Goal: Transaction & Acquisition: Purchase product/service

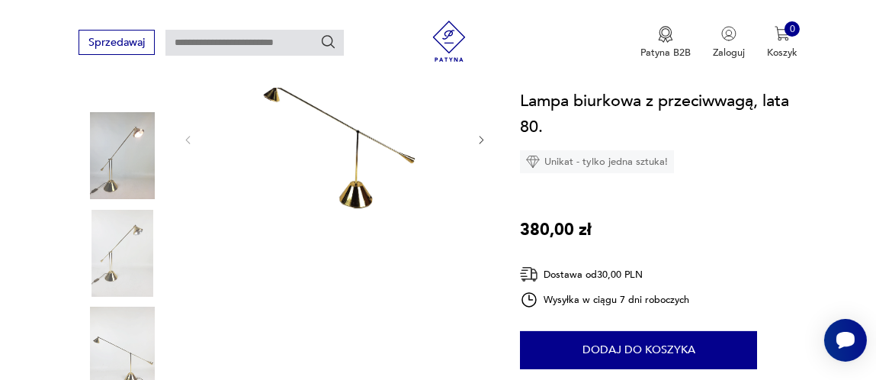
scroll to position [228, 0]
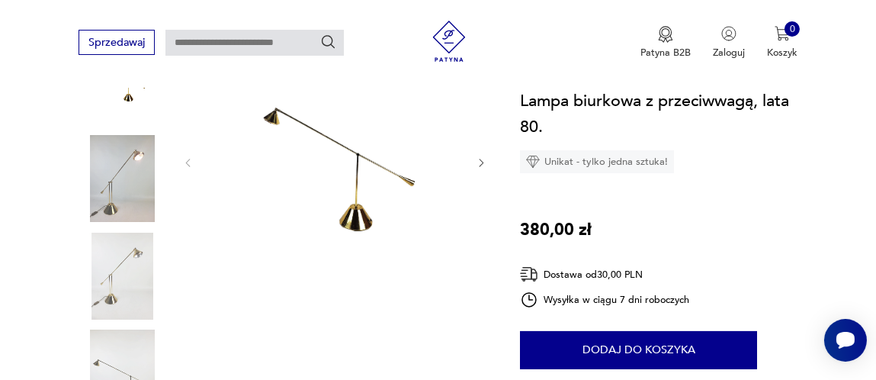
click at [131, 173] on img at bounding box center [122, 178] width 87 height 87
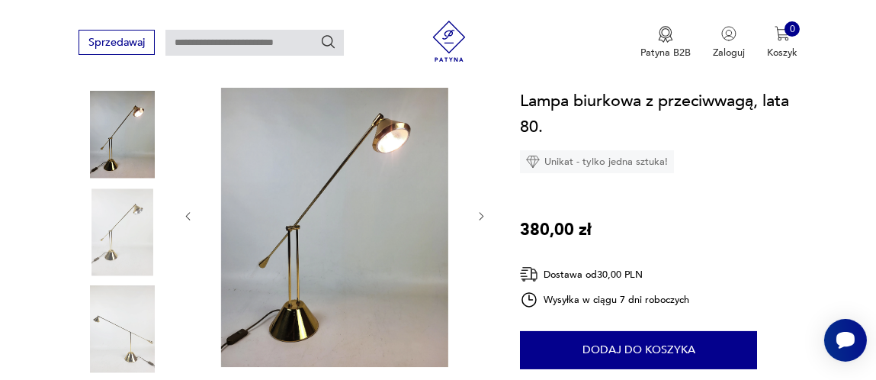
scroll to position [152, 0]
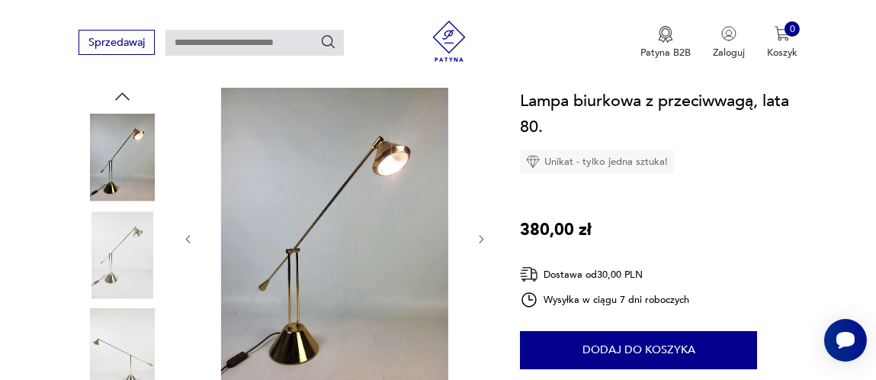
click at [400, 146] on img at bounding box center [334, 238] width 255 height 304
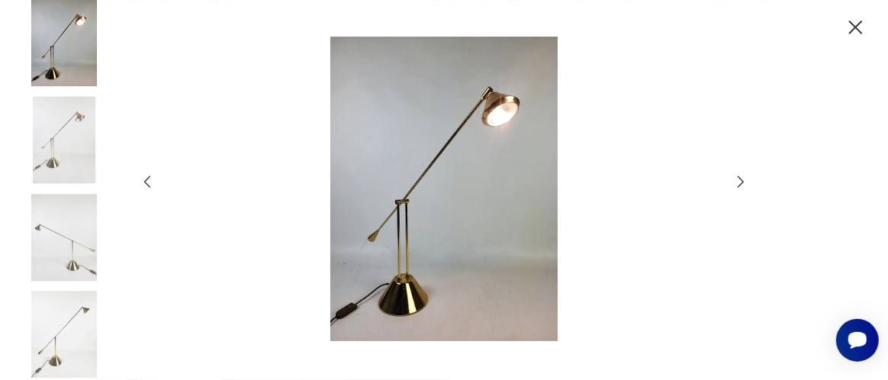
click at [509, 117] on img at bounding box center [444, 189] width 550 height 304
click at [148, 182] on icon "button" at bounding box center [147, 181] width 17 height 17
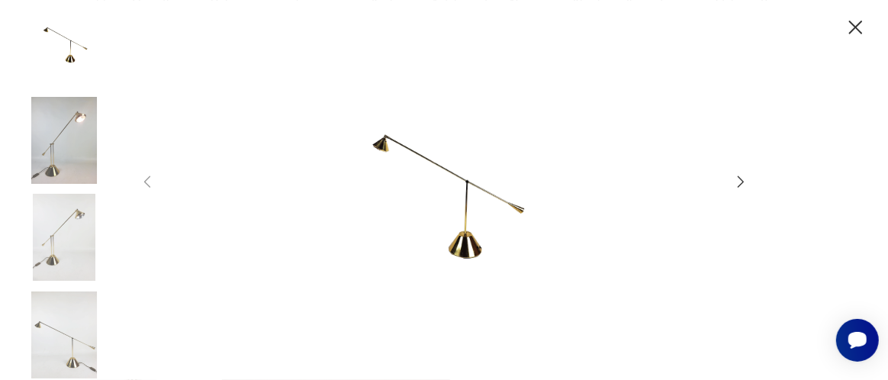
click at [859, 29] on icon "button" at bounding box center [855, 27] width 24 height 24
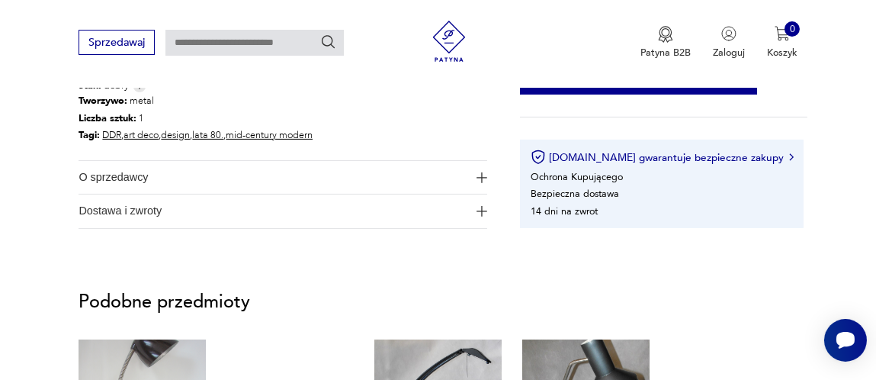
scroll to position [838, 0]
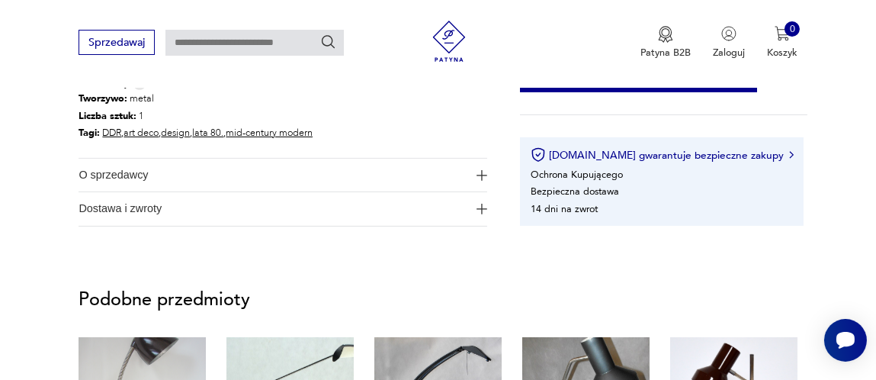
click at [483, 172] on img "button" at bounding box center [482, 175] width 11 height 11
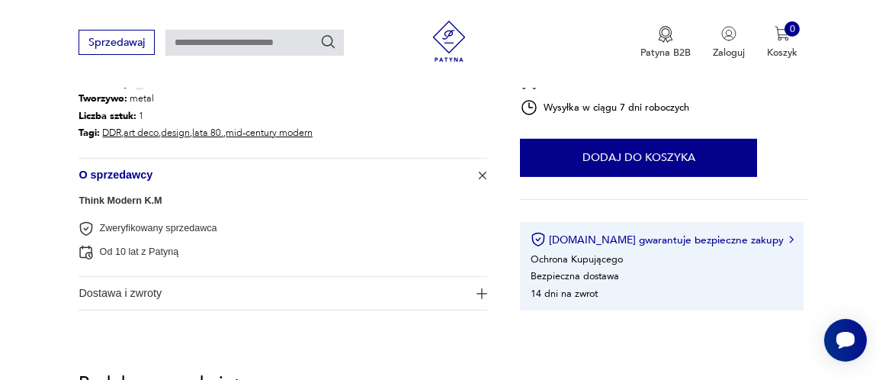
click at [483, 172] on img "button" at bounding box center [481, 175] width 15 height 15
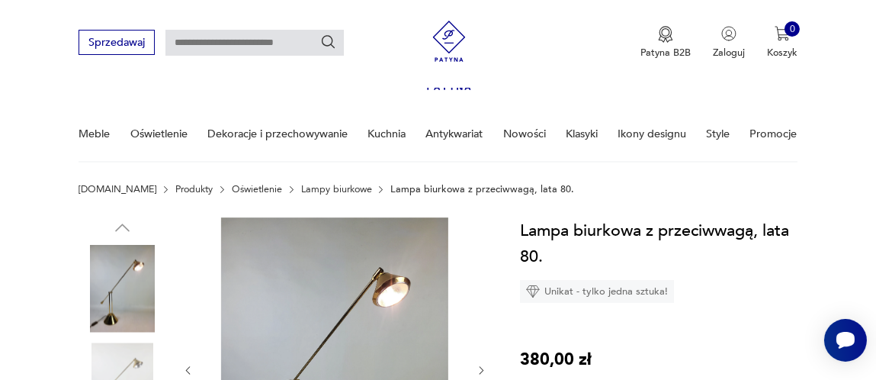
scroll to position [0, 0]
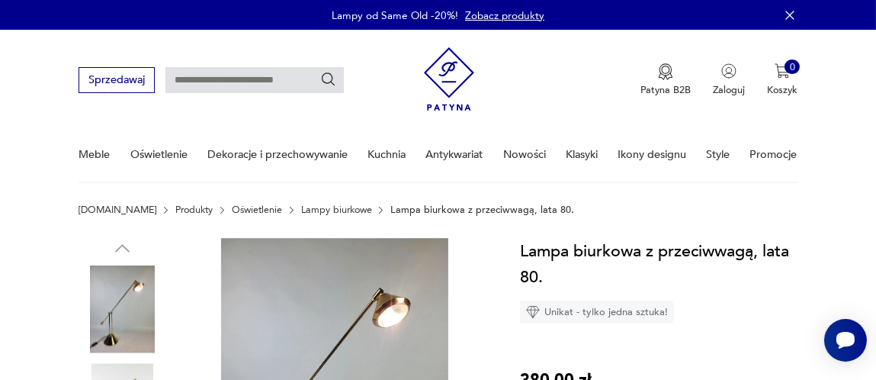
click at [327, 210] on link "Lampy biurkowe" at bounding box center [336, 209] width 71 height 11
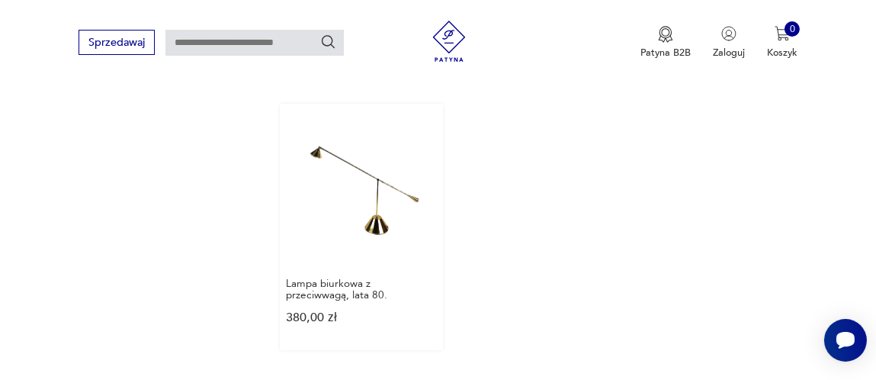
click at [371, 267] on div "Lampa biurkowa z przeciwwagą, lata 80. 380,00 zł" at bounding box center [361, 309] width 163 height 84
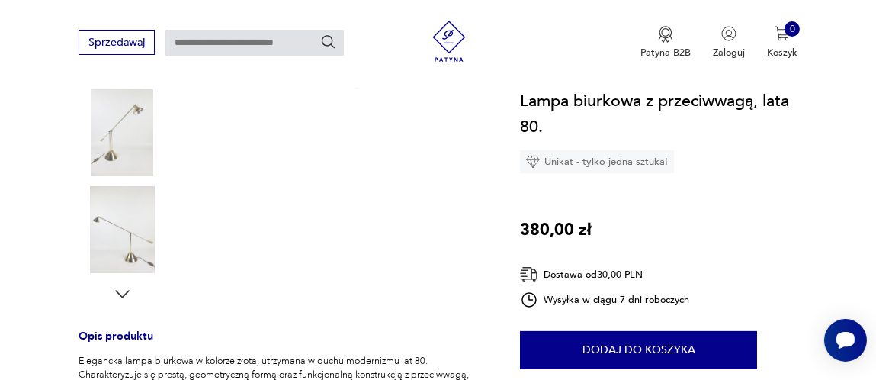
scroll to position [457, 0]
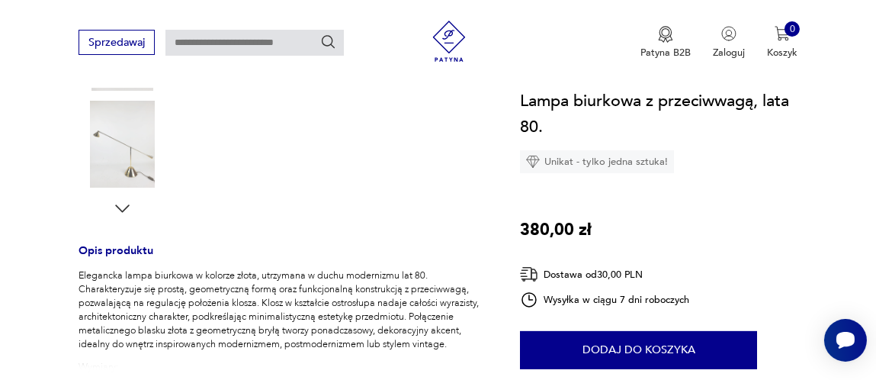
click at [127, 204] on icon "button" at bounding box center [122, 208] width 21 height 21
click at [134, 156] on img at bounding box center [122, 144] width 87 height 87
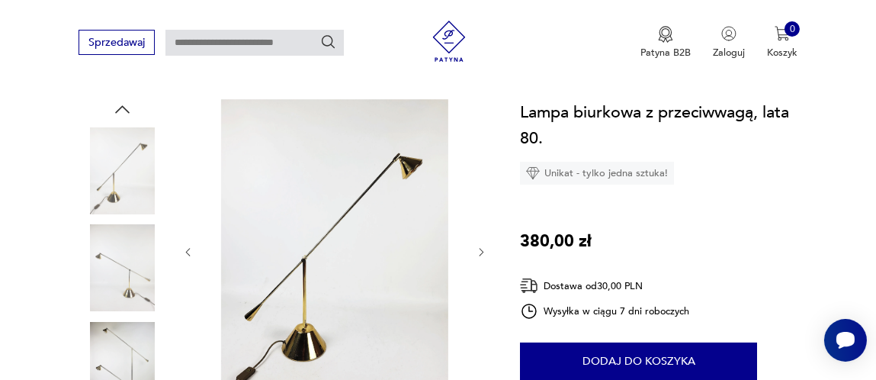
scroll to position [304, 0]
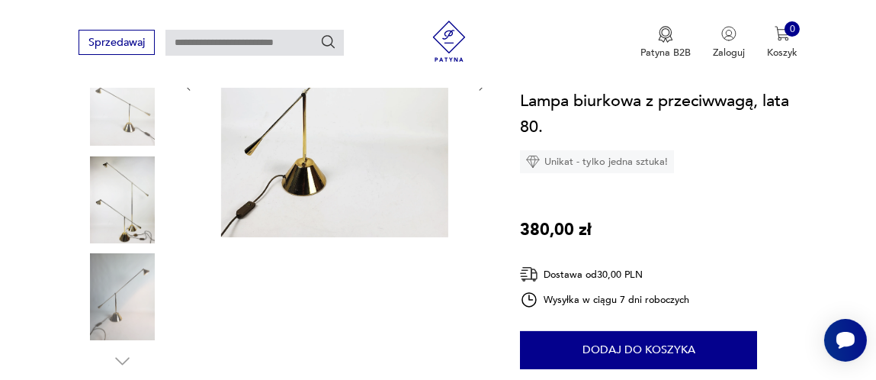
click at [125, 210] on img at bounding box center [122, 199] width 87 height 87
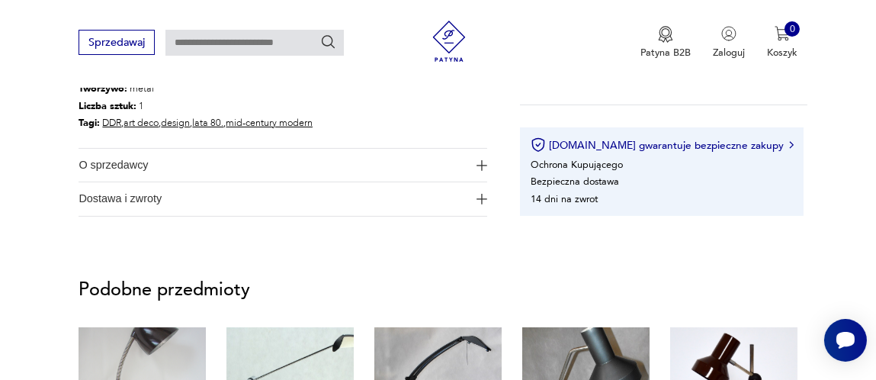
scroll to position [762, 0]
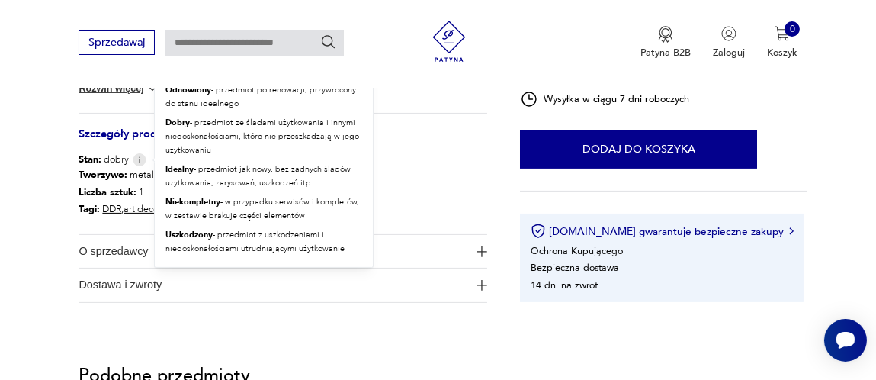
click at [137, 160] on img at bounding box center [140, 159] width 14 height 13
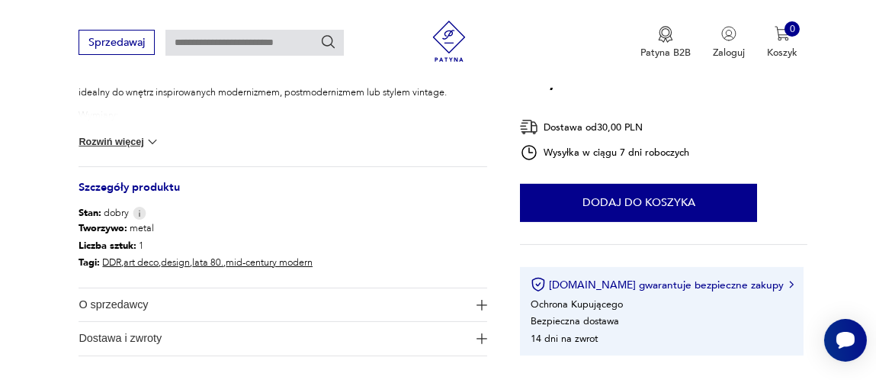
scroll to position [686, 0]
